Goal: Task Accomplishment & Management: Manage account settings

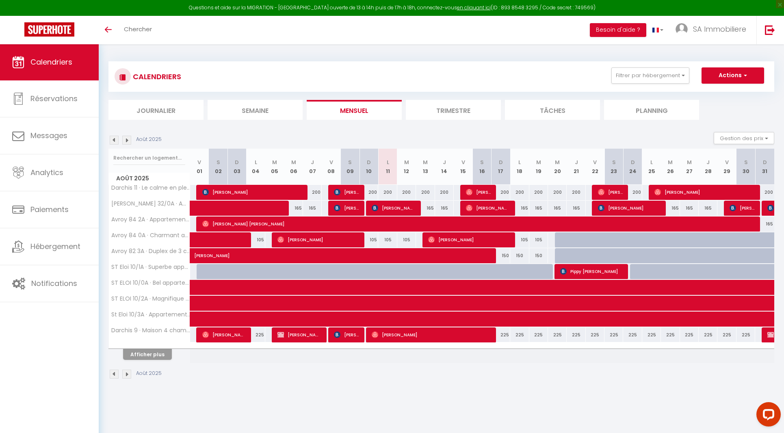
click at [207, 257] on span "[PERSON_NAME]" at bounding box center [343, 251] width 299 height 15
select select "OK"
select select "0"
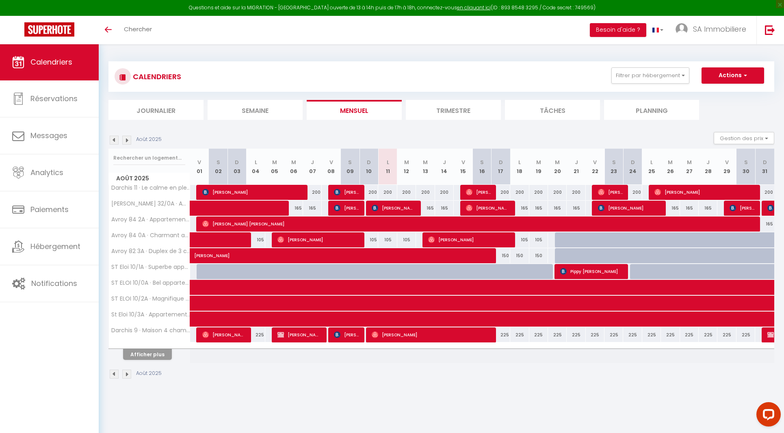
select select "1"
select select
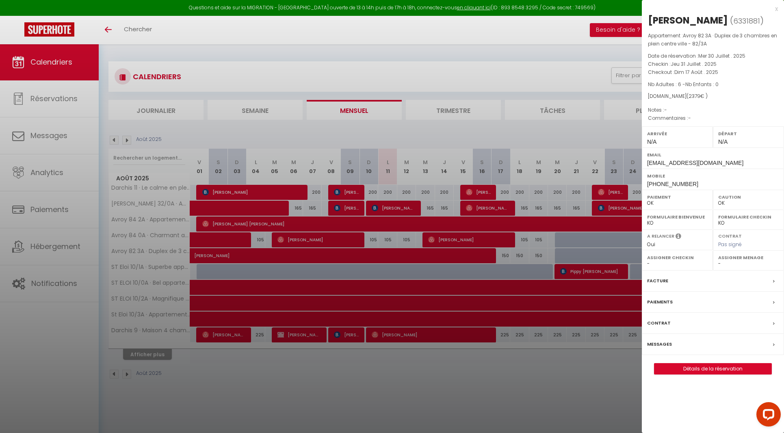
click at [663, 343] on label "Messages" at bounding box center [659, 344] width 25 height 9
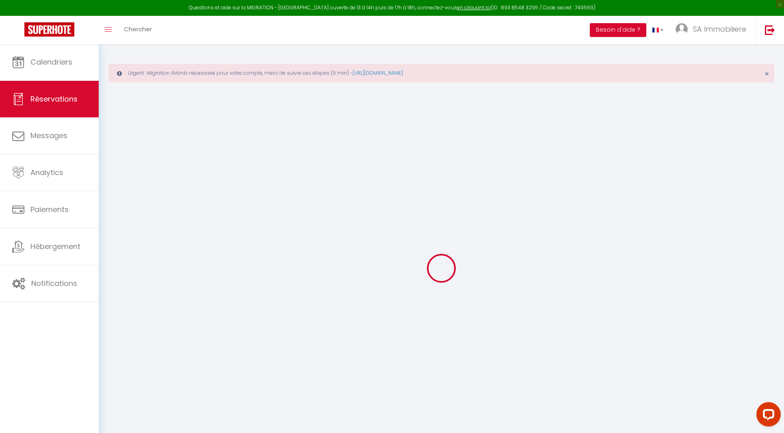
select select
checkbox input "false"
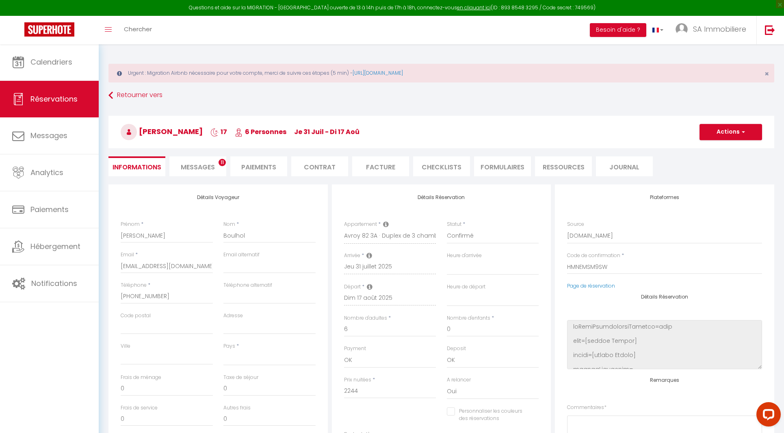
select select
checkbox input "false"
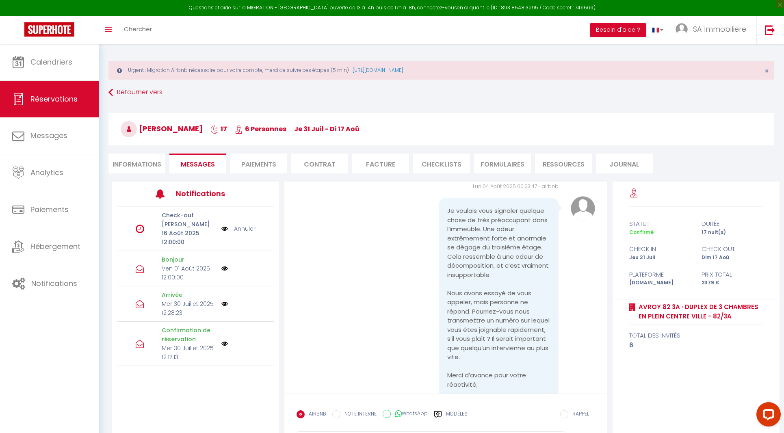
scroll to position [3, 0]
click at [40, 22] on img at bounding box center [49, 29] width 50 height 14
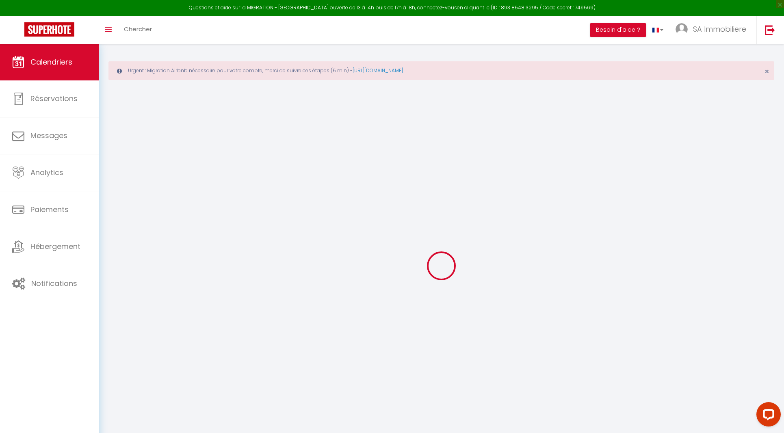
click at [37, 26] on img at bounding box center [49, 29] width 50 height 14
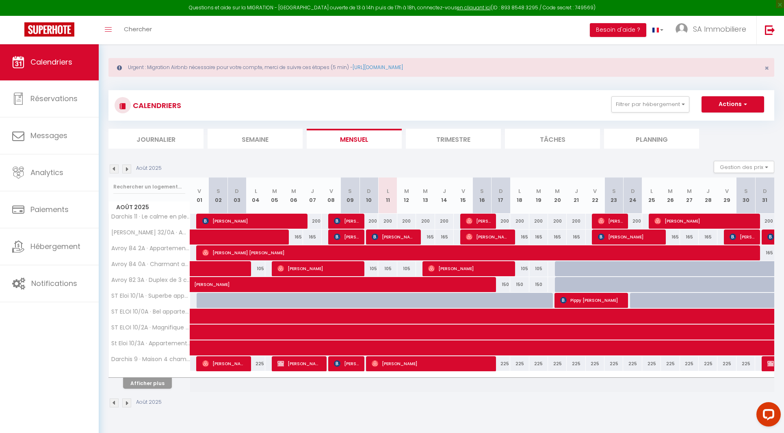
scroll to position [4, 0]
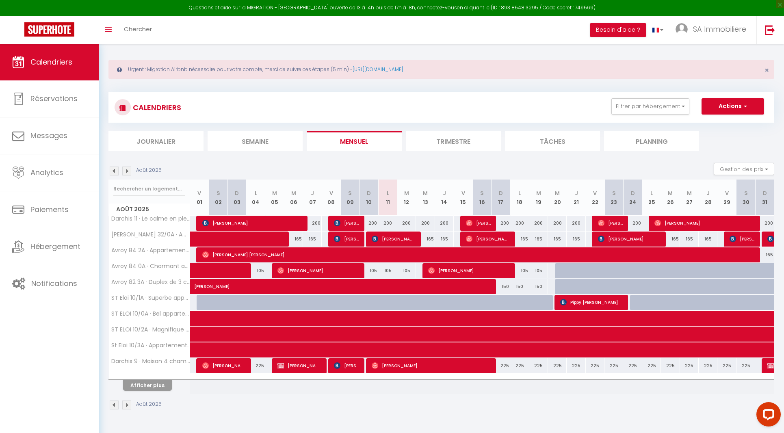
click at [143, 68] on div "Urgent : Migration Airbnb nécessaire pour votre compte, merci de suivre ces éta…" at bounding box center [442, 69] width 666 height 19
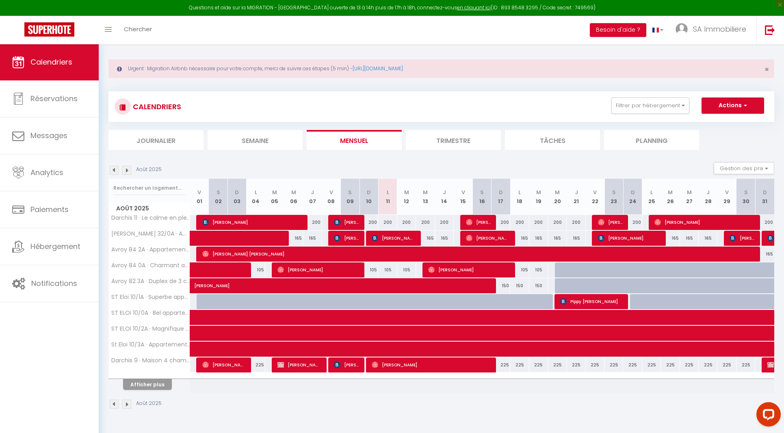
scroll to position [6, 0]
